Goal: Task Accomplishment & Management: Manage account settings

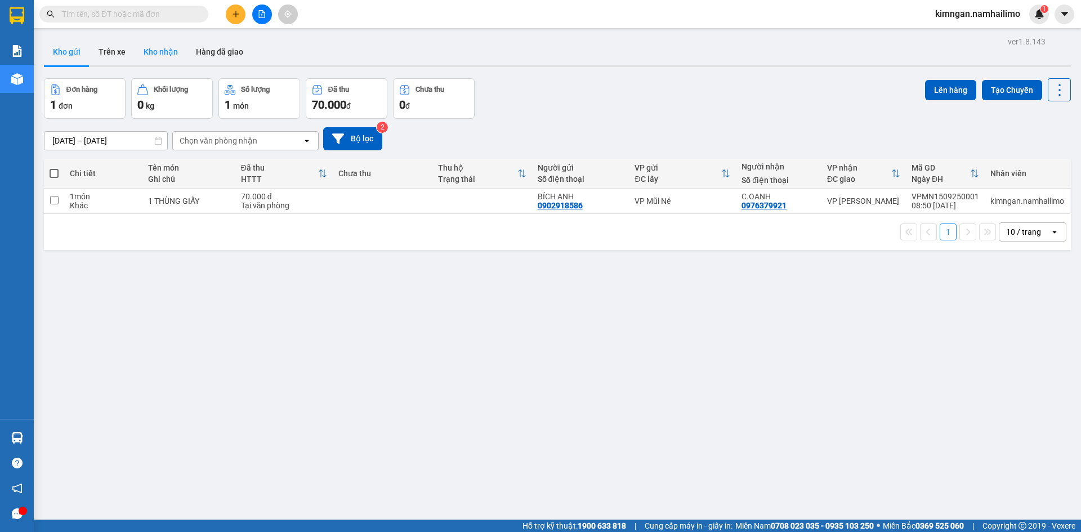
click at [159, 43] on div "ver 1.8.143 Kho gửi Trên xe Kho nhận Hàng đã giao Đơn hàng 1 đơn Khối lượng 0 k…" at bounding box center [557, 300] width 1036 height 532
click at [159, 43] on button "Kho nhận" at bounding box center [161, 51] width 52 height 27
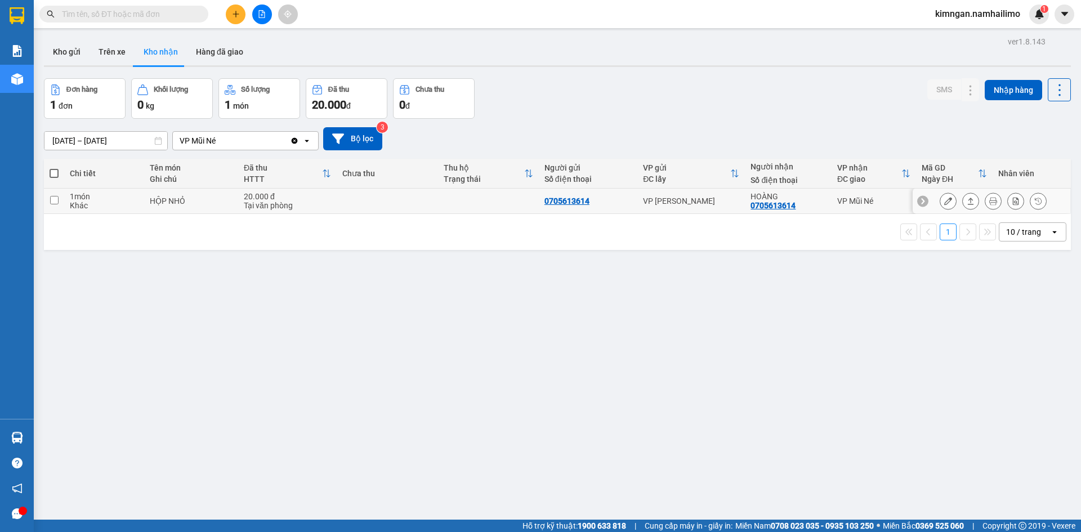
click at [86, 195] on div "1 món" at bounding box center [104, 196] width 68 height 9
checkbox input "true"
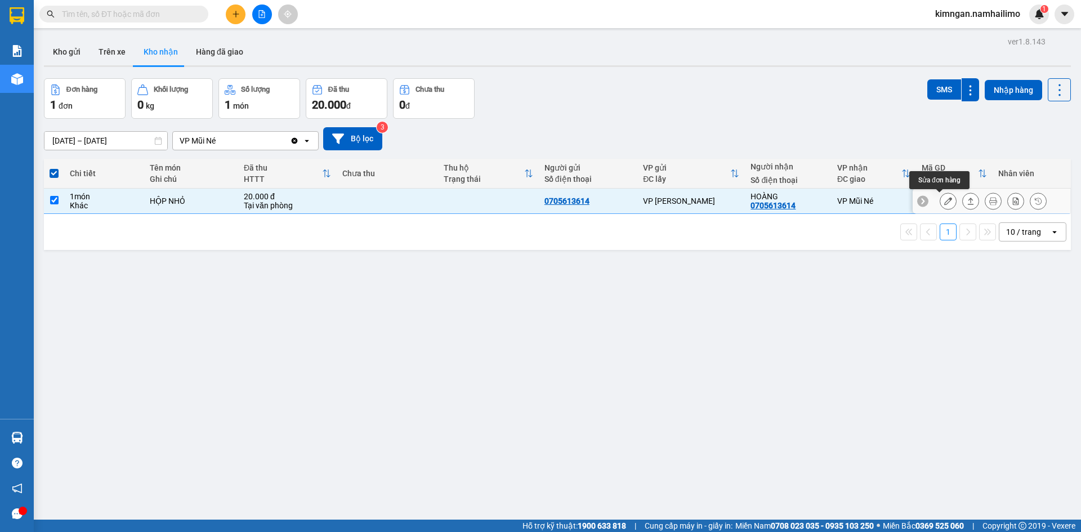
click at [944, 202] on icon at bounding box center [948, 201] width 8 height 8
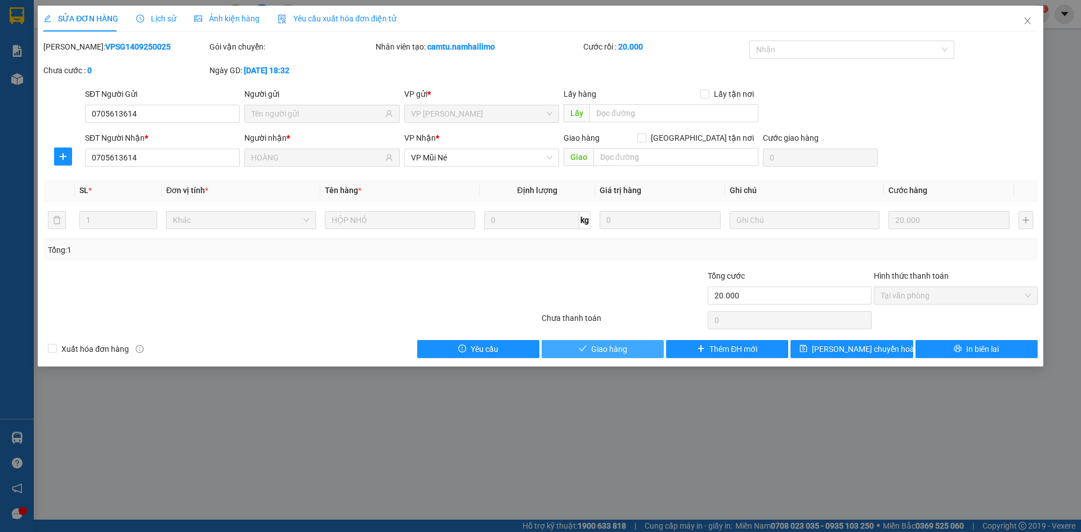
click at [580, 347] on icon "check" at bounding box center [583, 349] width 8 height 8
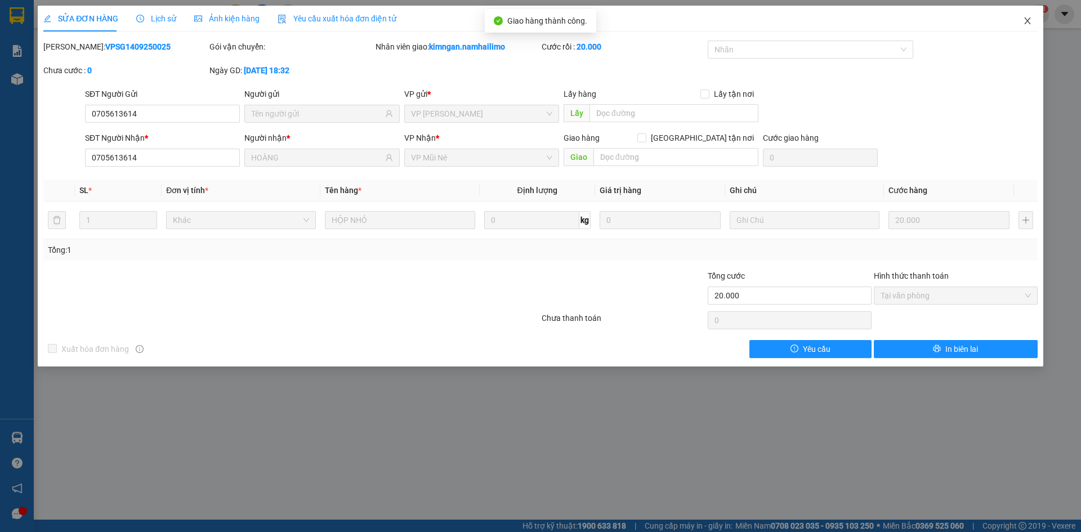
click at [1028, 16] on span "Close" at bounding box center [1028, 22] width 32 height 32
